Goal: Task Accomplishment & Management: Use online tool/utility

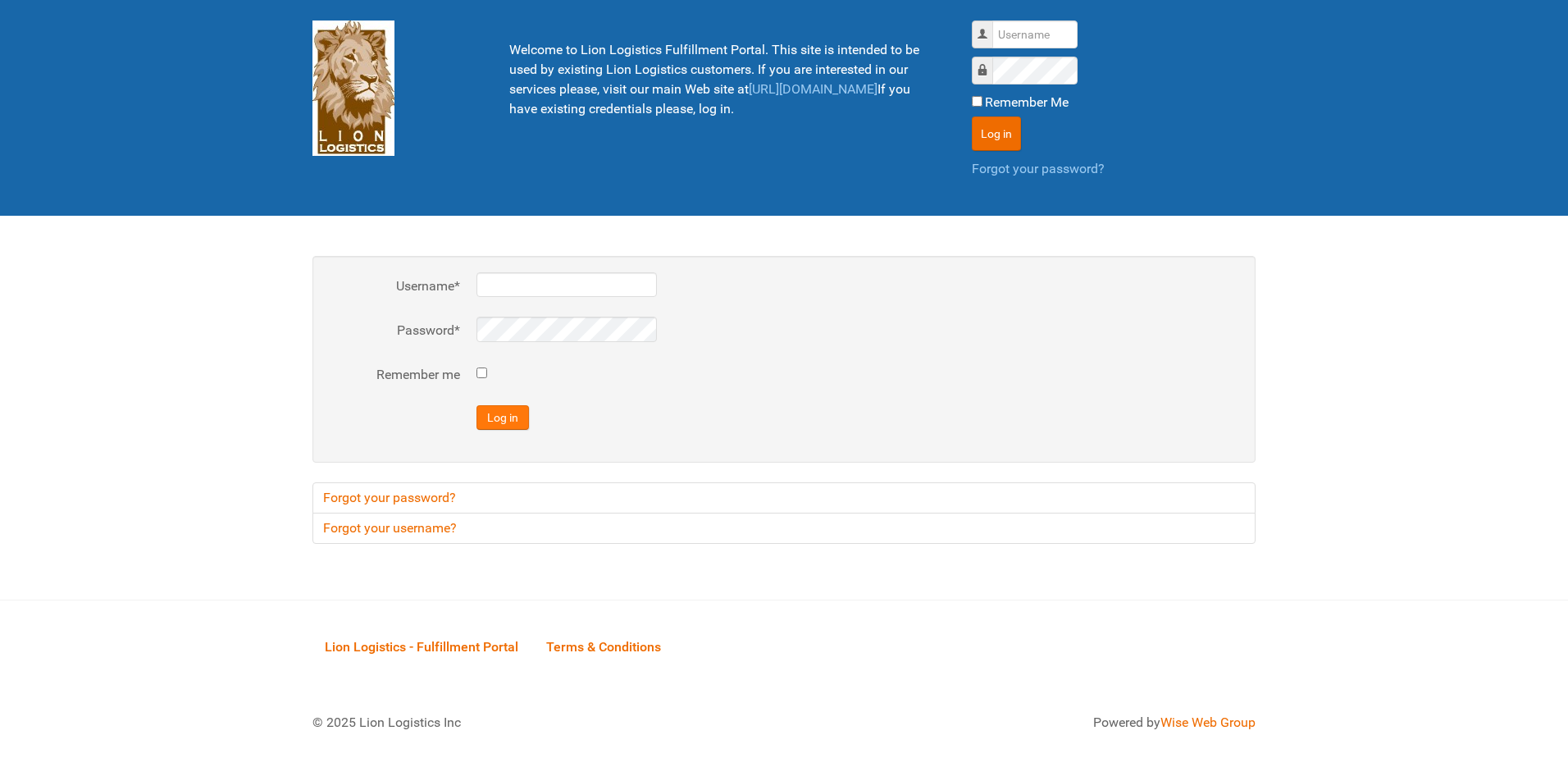
type input "al"
click at [511, 415] on button "Log in" at bounding box center [503, 417] width 53 height 24
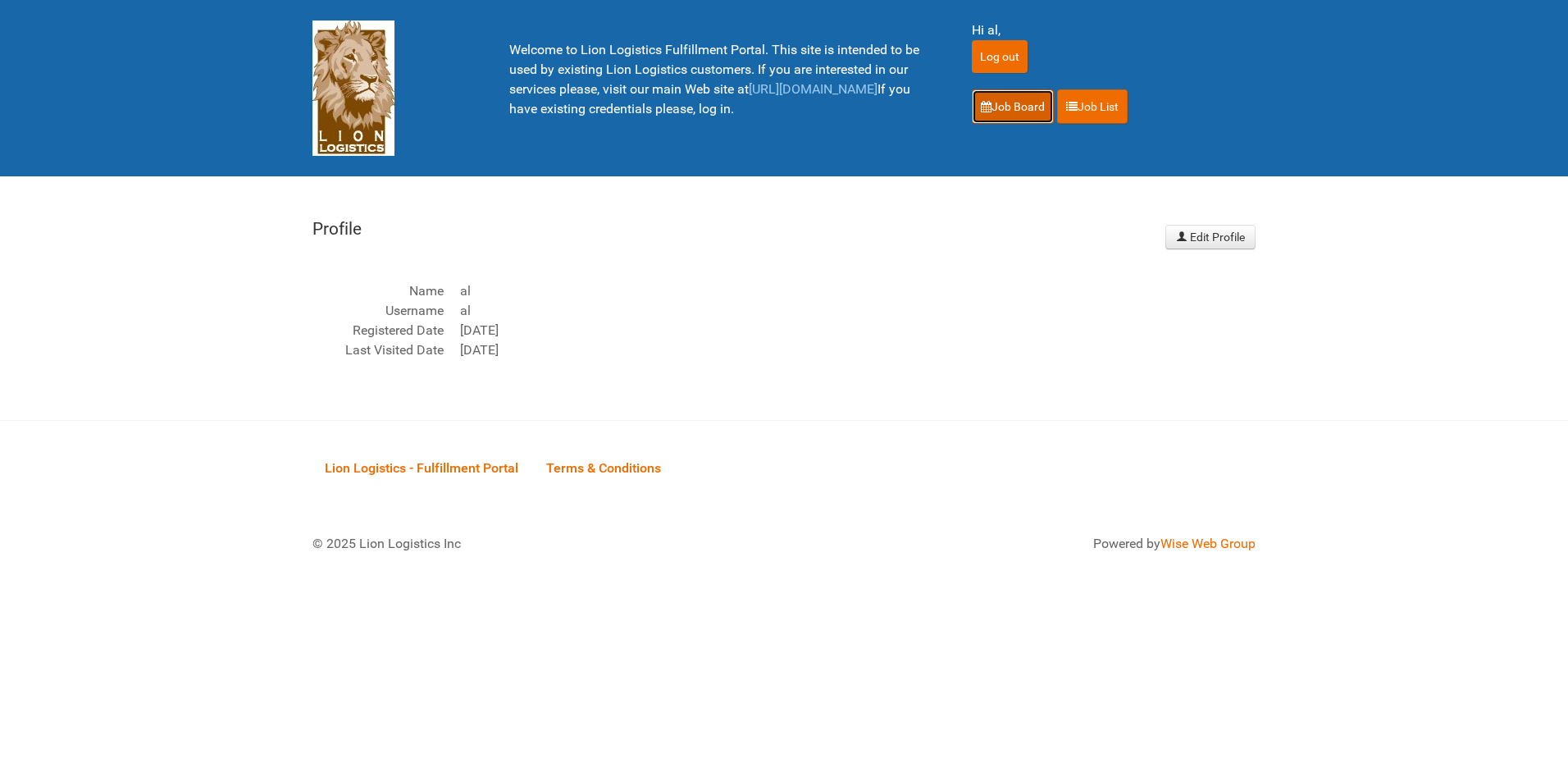
click at [1029, 115] on link "Job Board" at bounding box center [1013, 106] width 82 height 34
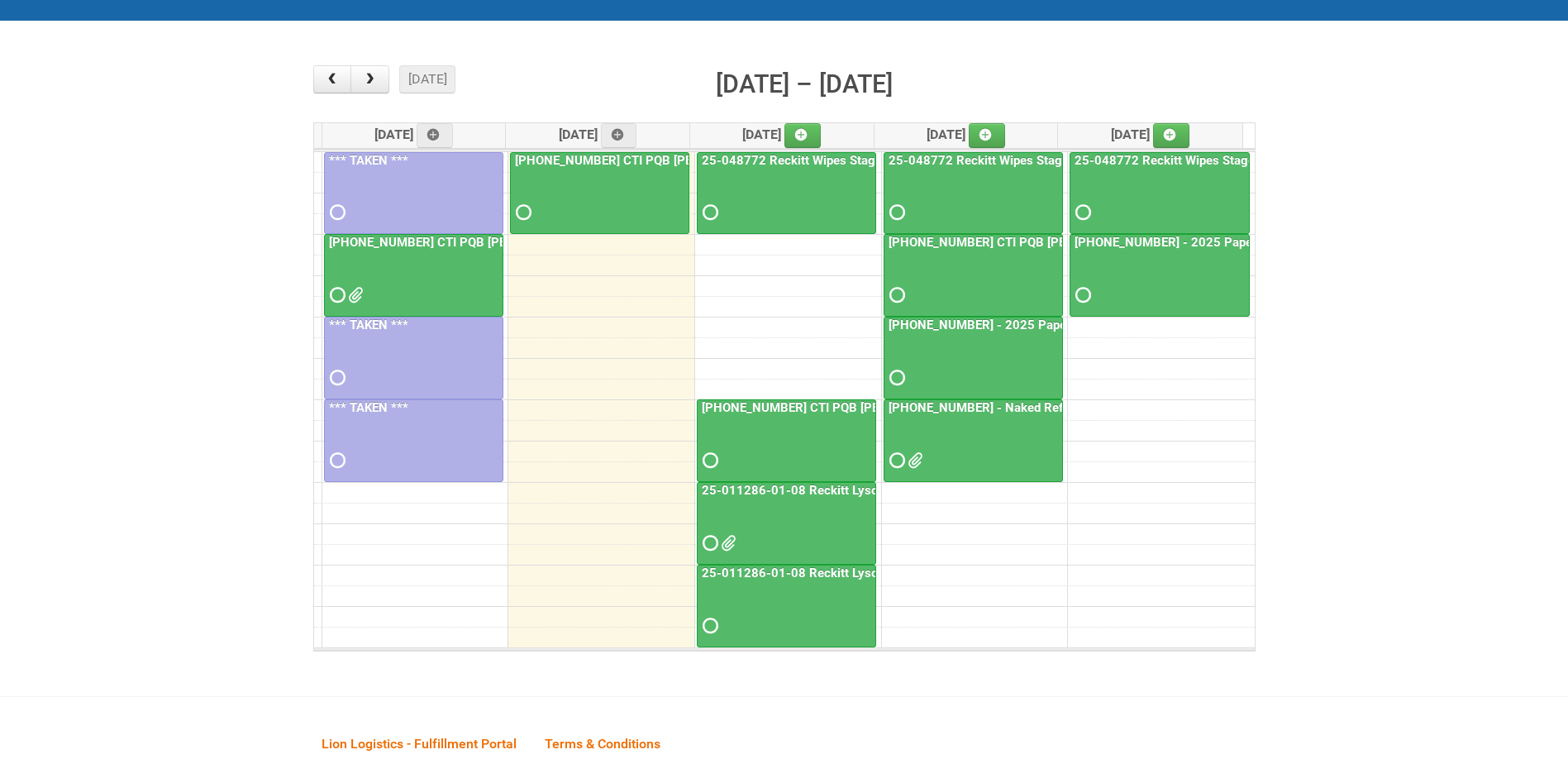
scroll to position [165, 0]
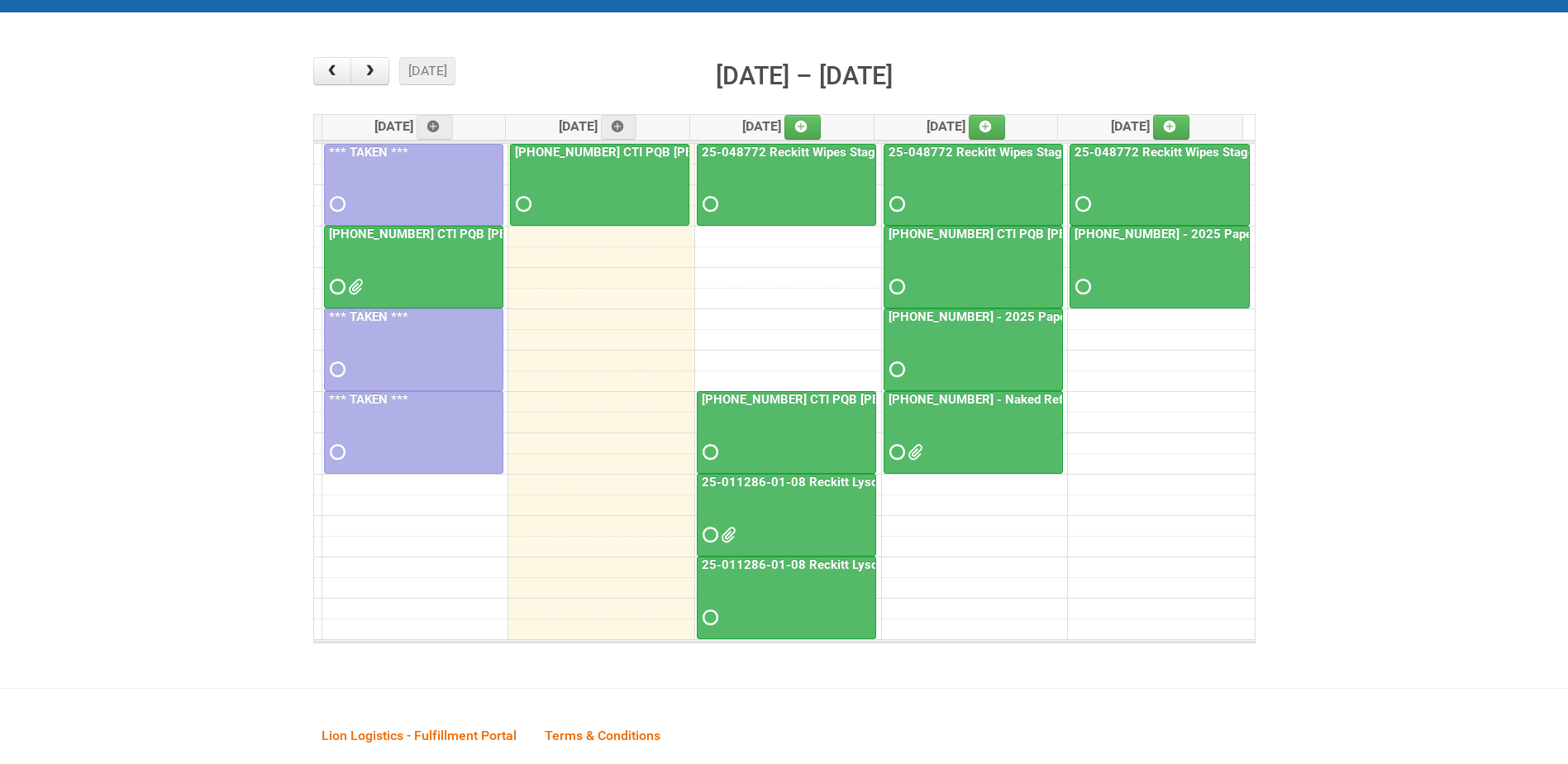
click at [973, 421] on div at bounding box center [973, 437] width 176 height 54
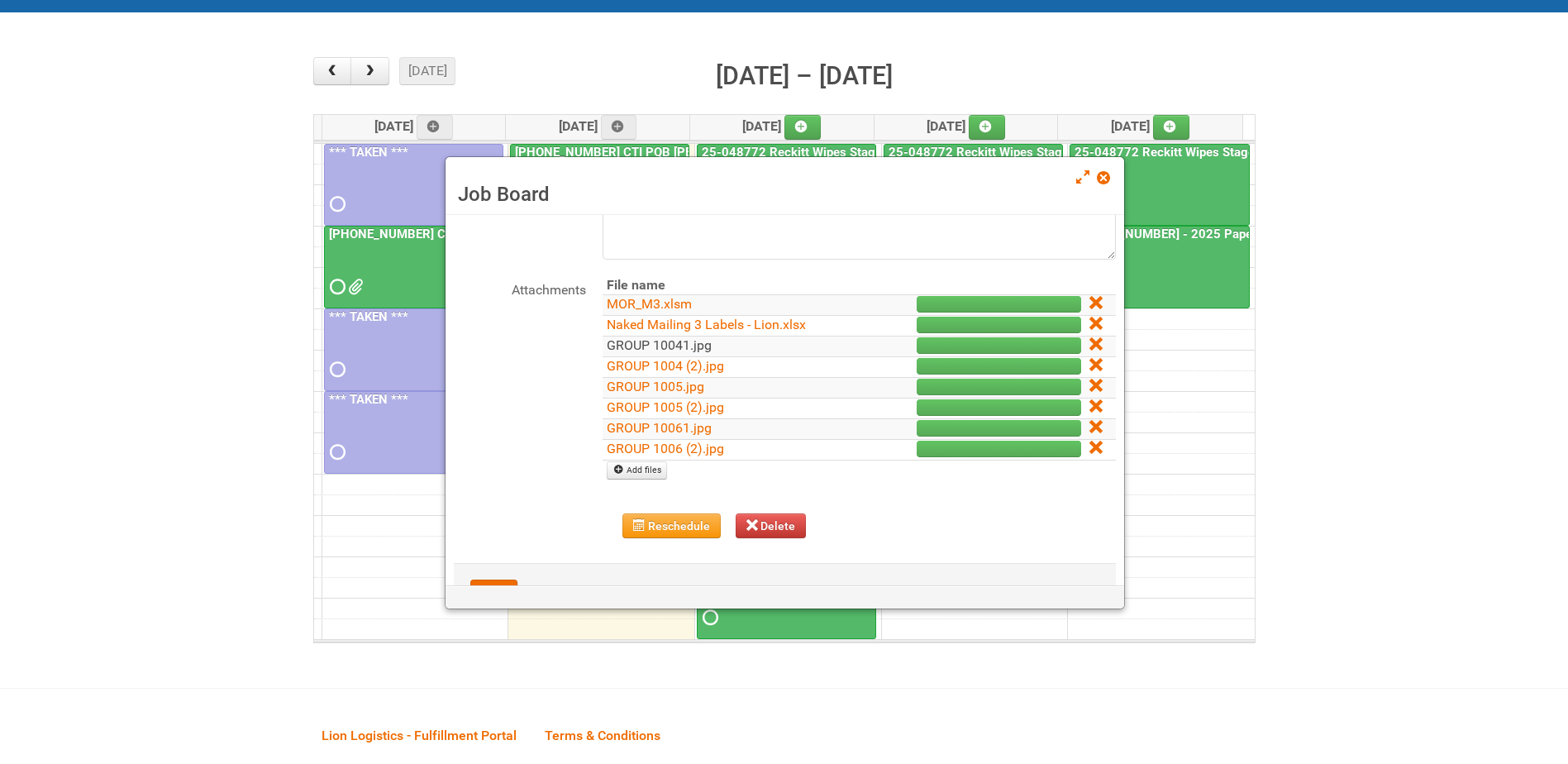
click at [678, 346] on link "GROUP 10041.jpg" at bounding box center [659, 346] width 105 height 16
click at [680, 363] on link "GROUP 1004 (2).jpg" at bounding box center [666, 366] width 118 height 16
click at [669, 382] on link "GROUP 1005.jpg" at bounding box center [655, 387] width 97 height 16
click at [672, 410] on link "GROUP 1005 (2).jpg" at bounding box center [666, 408] width 118 height 16
click at [673, 430] on link "GROUP 10061.jpg" at bounding box center [659, 428] width 105 height 16
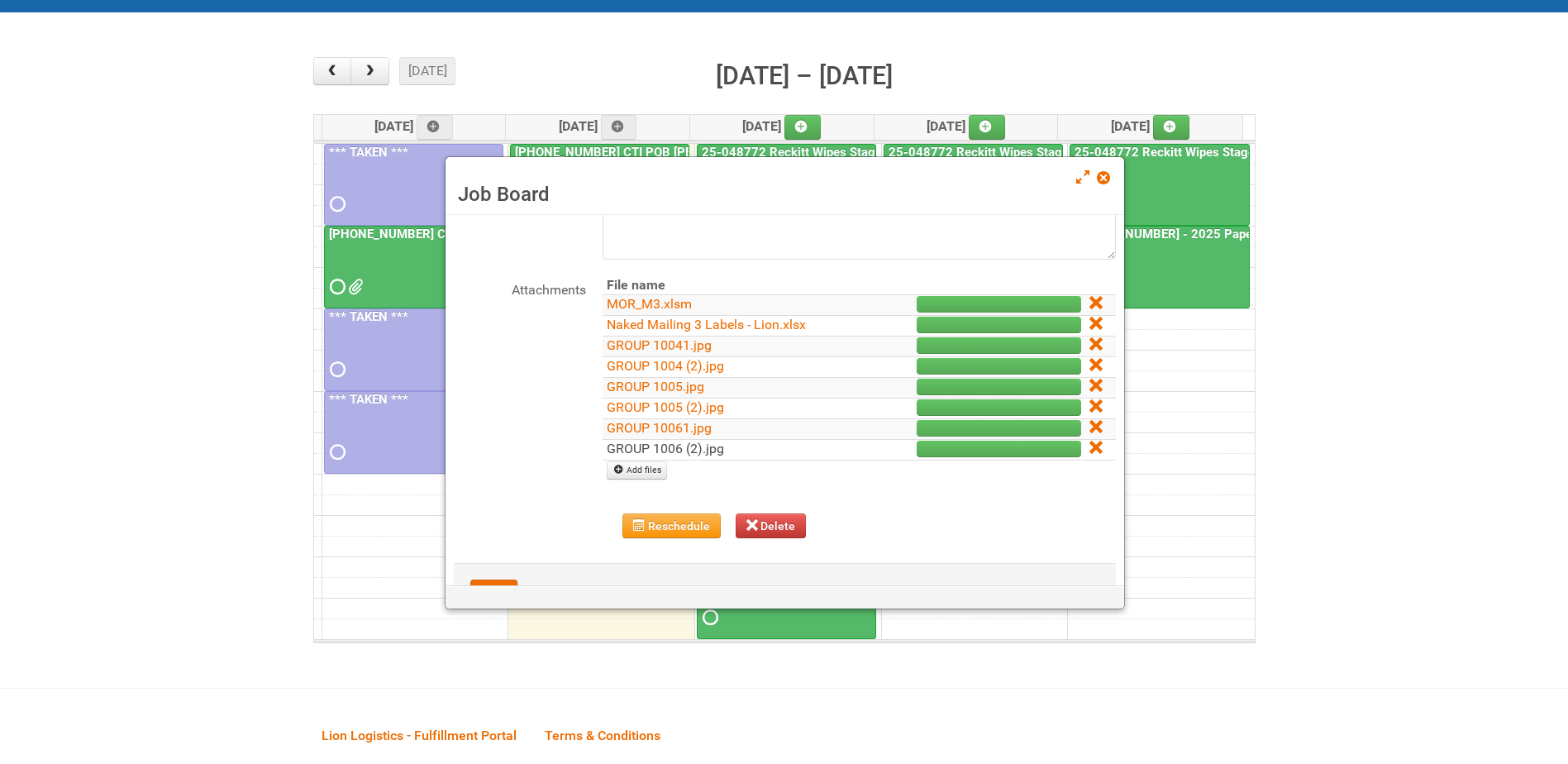
click at [676, 452] on link "GROUP 1006 (2).jpg" at bounding box center [666, 449] width 118 height 16
